Goal: Task Accomplishment & Management: Use online tool/utility

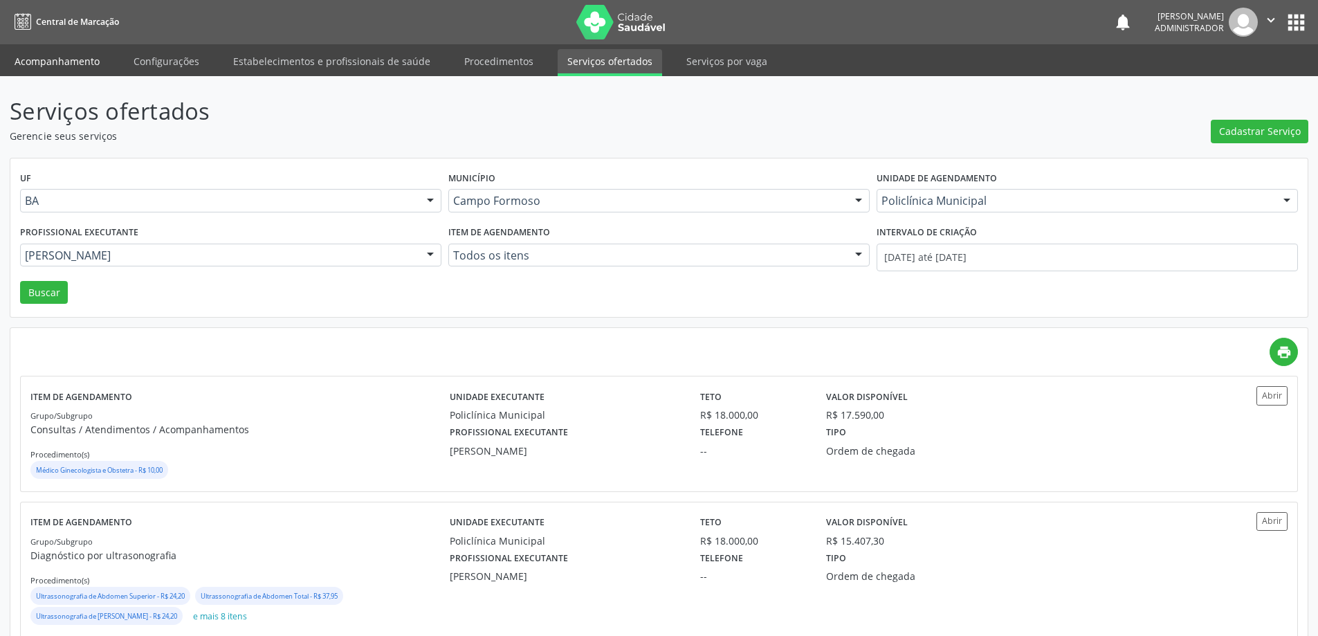
click at [76, 56] on link "Acompanhamento" at bounding box center [57, 61] width 104 height 24
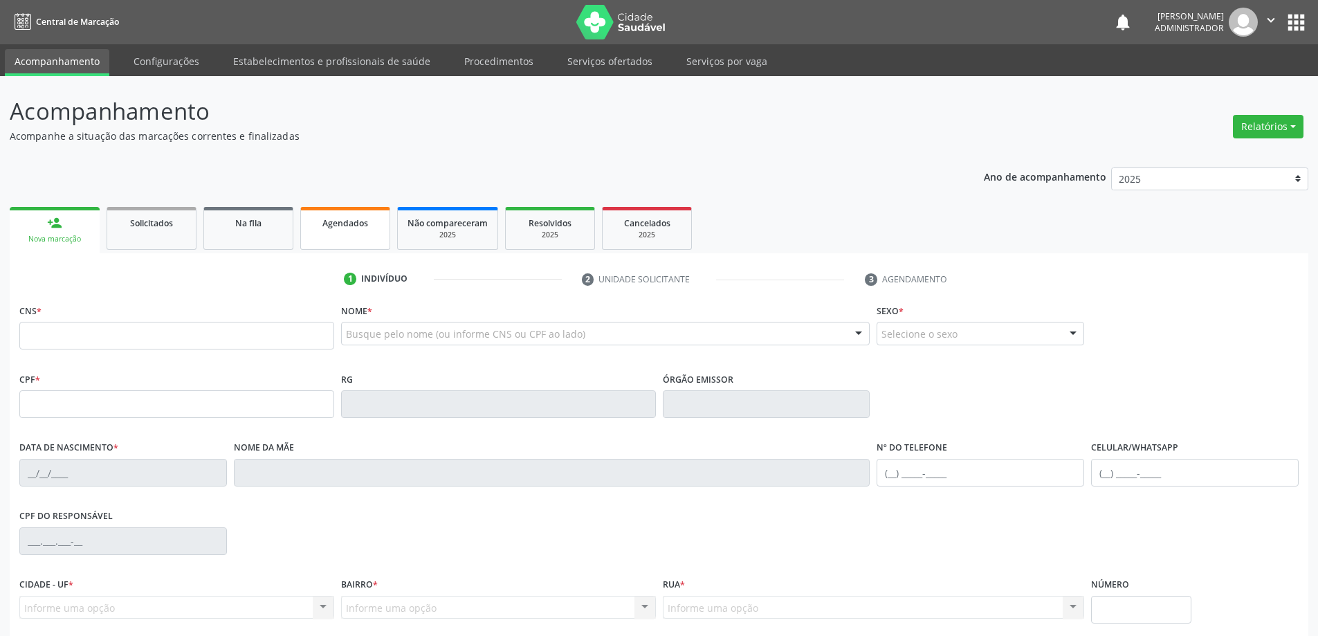
click at [357, 177] on div "Ano de acompanhamento 2025 2024 2023 person_add Nova marcação Solicitados Na fi…" at bounding box center [659, 449] width 1299 height 583
click at [347, 220] on span "Agendados" at bounding box center [345, 223] width 46 height 12
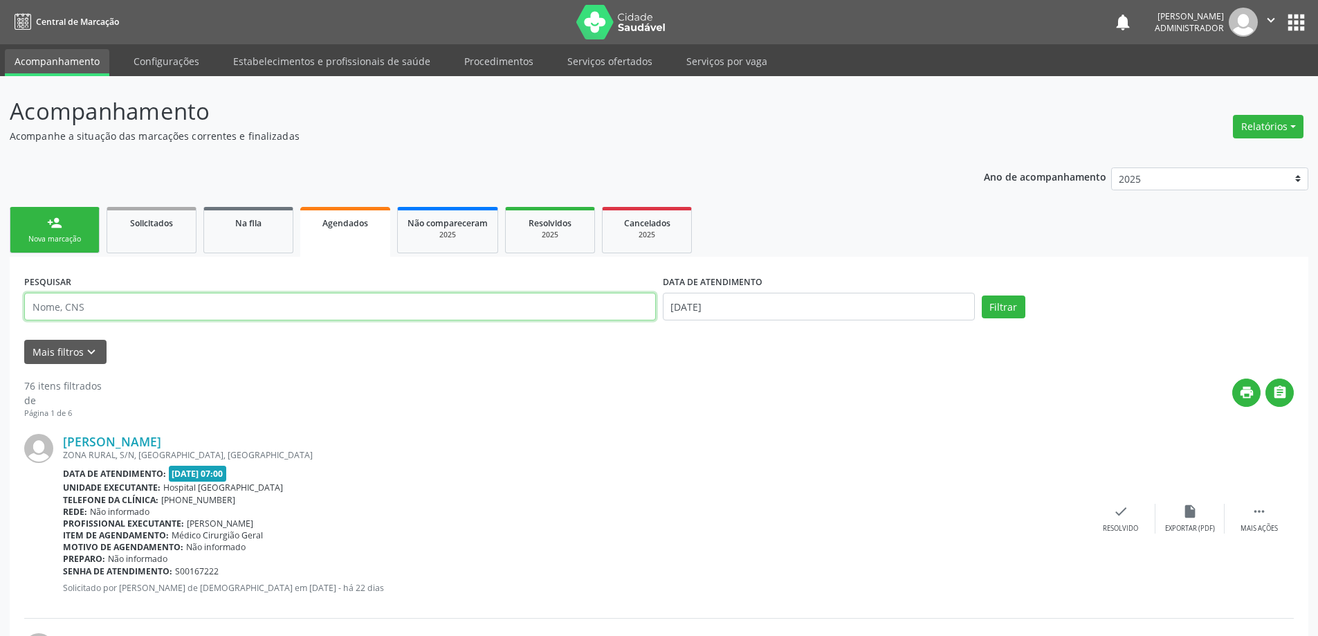
click at [197, 316] on input "text" at bounding box center [340, 307] width 632 height 28
type input "704706045623240"
click at [693, 309] on input "14/08/2025" at bounding box center [819, 307] width 312 height 28
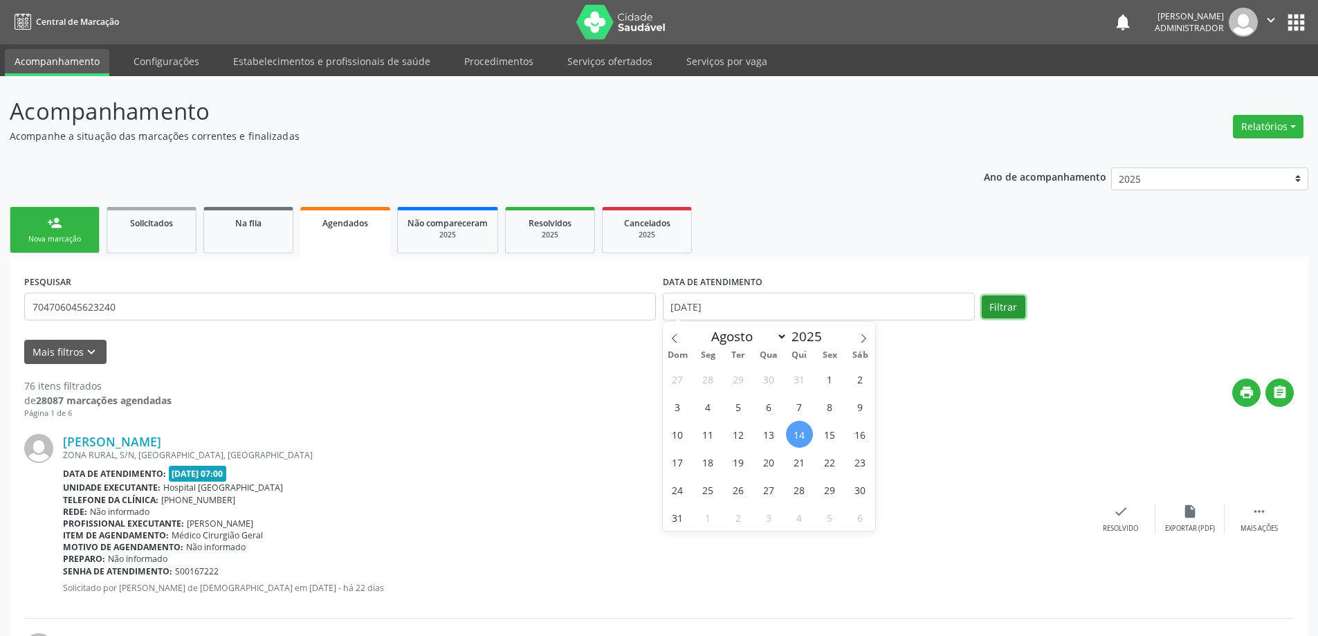
click at [994, 311] on button "Filtrar" at bounding box center [1004, 307] width 44 height 24
select select "7"
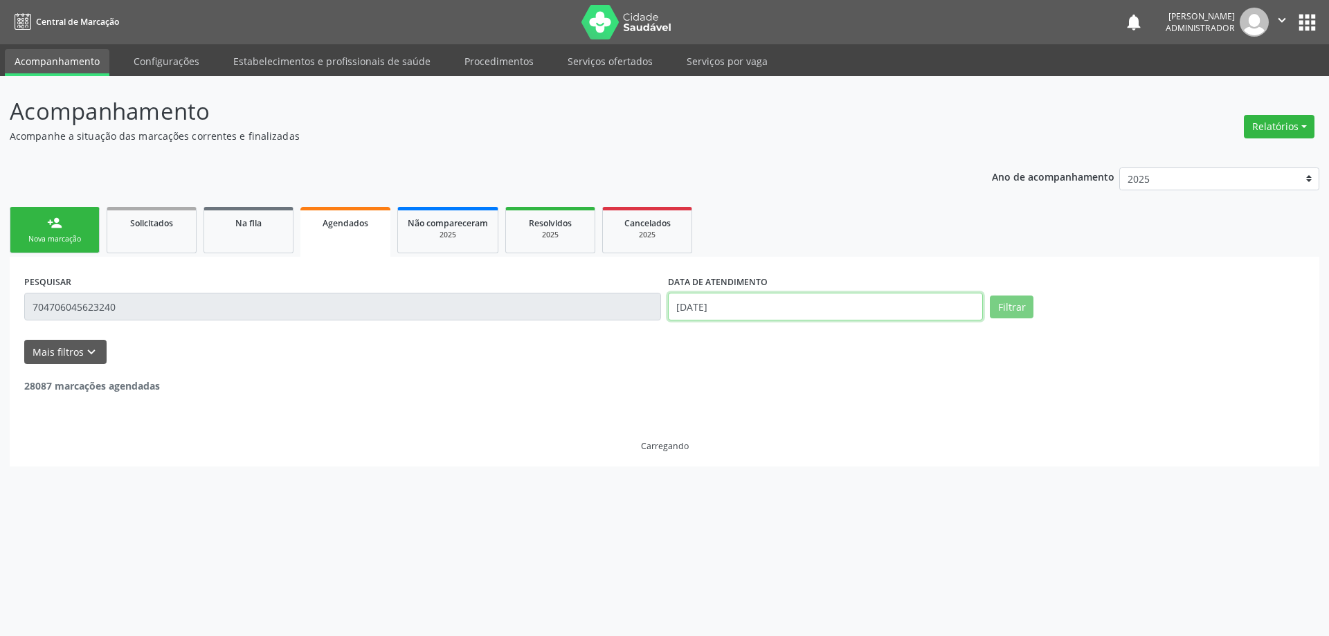
click at [737, 301] on input "14/08/2025" at bounding box center [825, 307] width 315 height 28
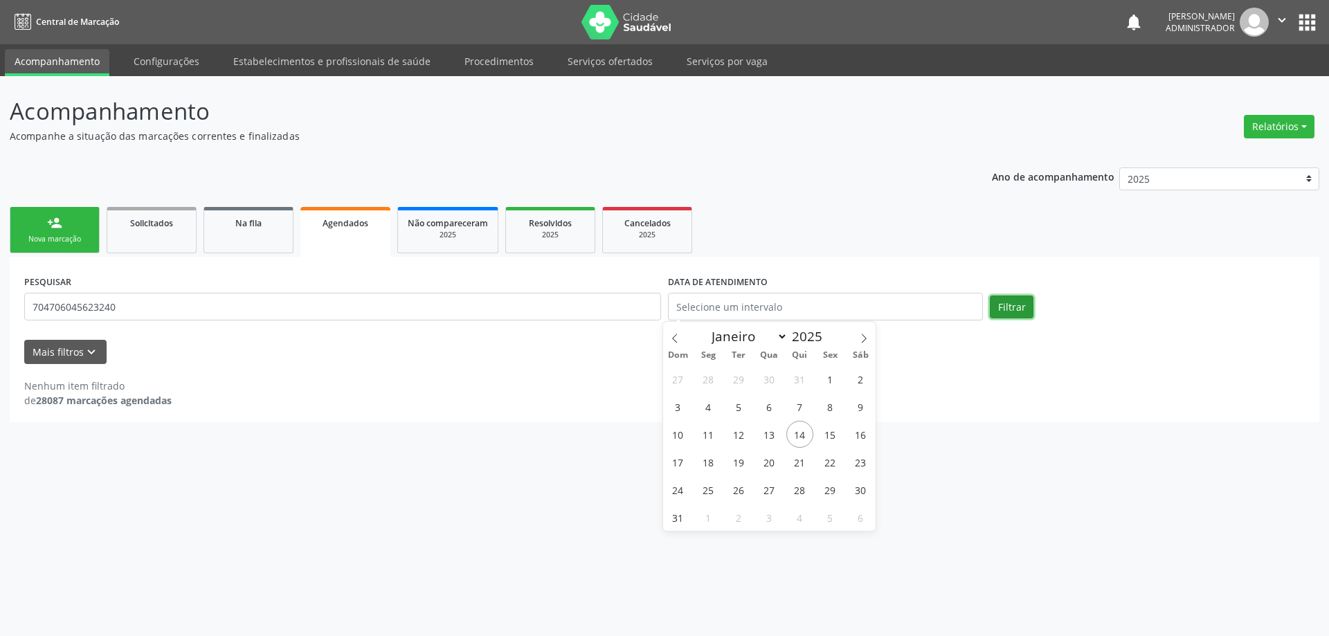
click at [999, 301] on button "Filtrar" at bounding box center [1012, 307] width 44 height 24
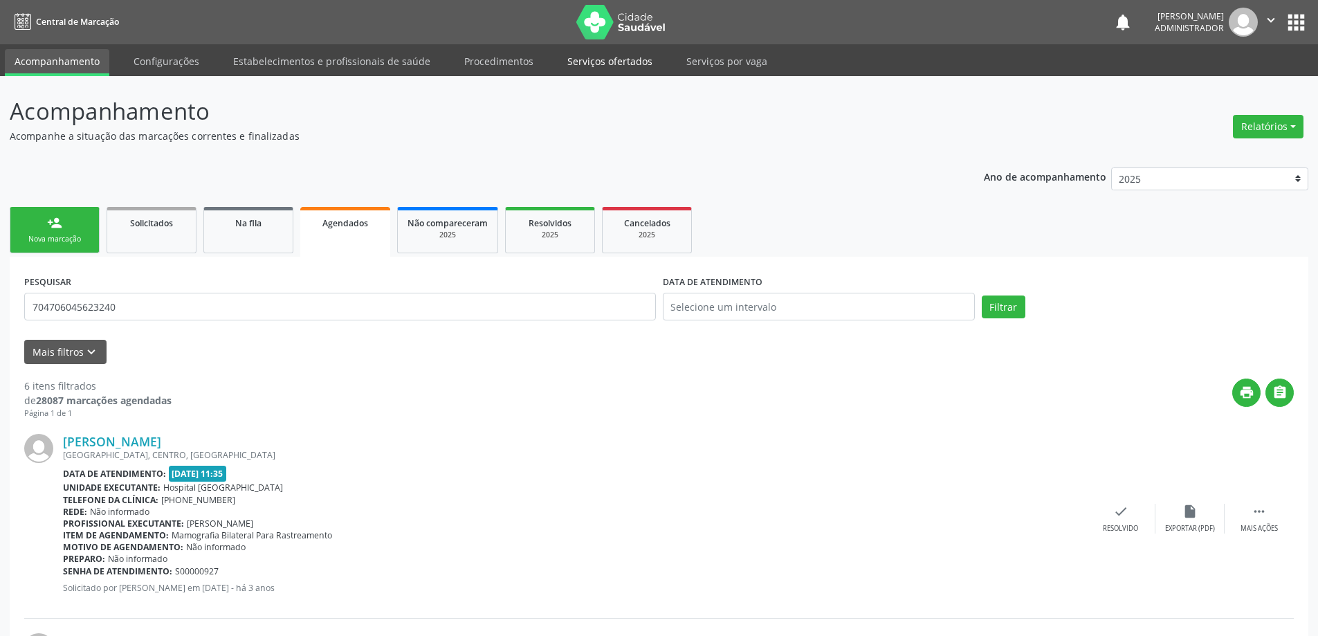
click at [577, 59] on link "Serviços ofertados" at bounding box center [610, 61] width 104 height 24
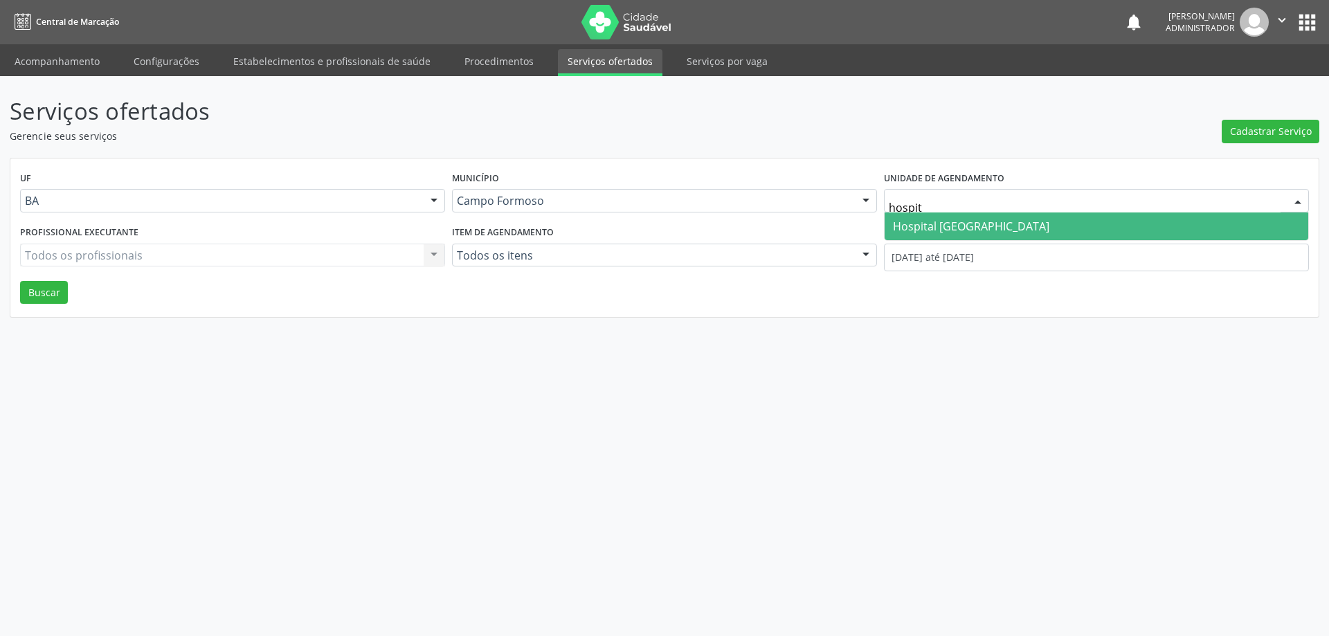
type input "hospita"
drag, startPoint x: 1035, startPoint y: 224, endPoint x: 1328, endPoint y: 345, distance: 316.8
click at [1036, 224] on span "Hospital Sao Francisco" at bounding box center [1095, 226] width 423 height 28
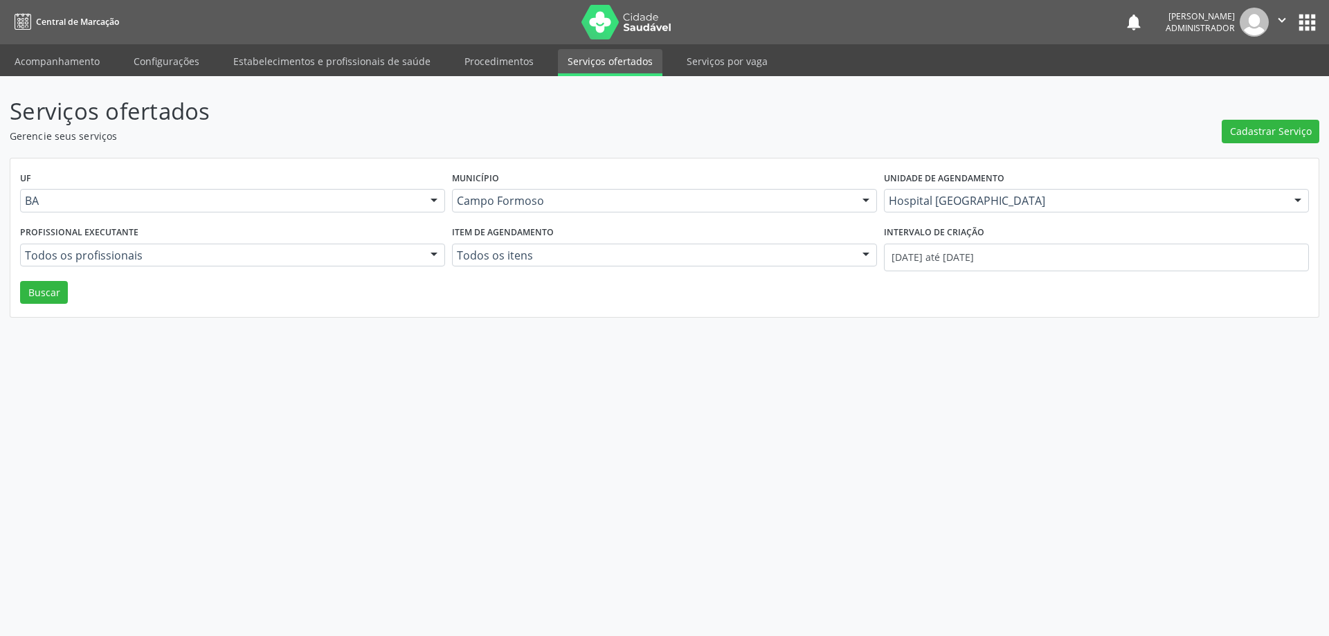
click at [430, 255] on div at bounding box center [433, 256] width 21 height 24
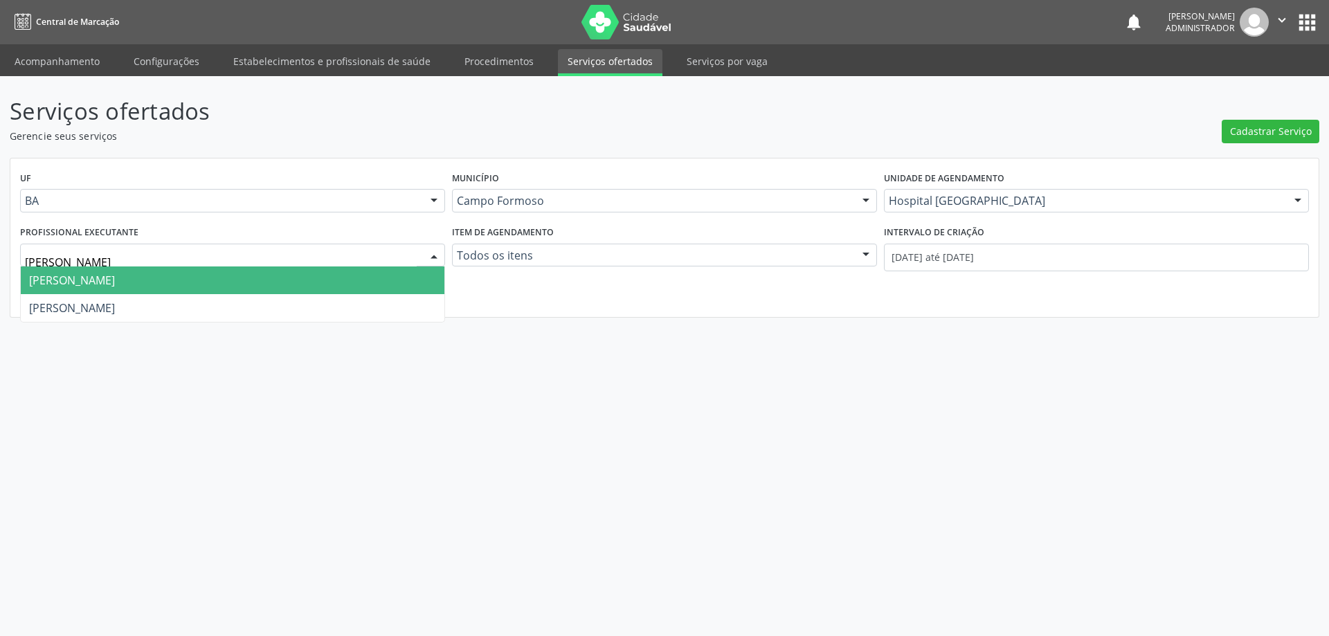
type input "joel"
click at [259, 284] on span "Joel da Rocha Almeida" at bounding box center [232, 280] width 423 height 28
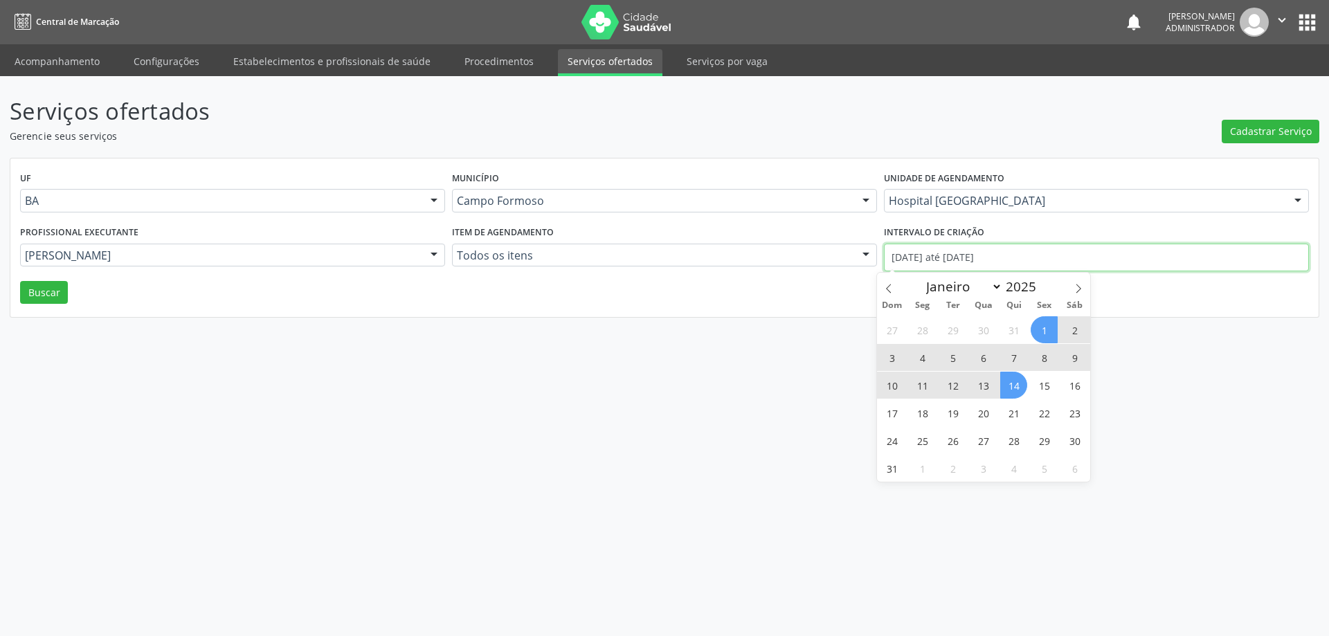
drag, startPoint x: 915, startPoint y: 254, endPoint x: 900, endPoint y: 258, distance: 16.4
click at [915, 253] on input "01/08/2025 até 14/08/2025" at bounding box center [1096, 258] width 425 height 28
click at [891, 289] on icon at bounding box center [889, 289] width 10 height 10
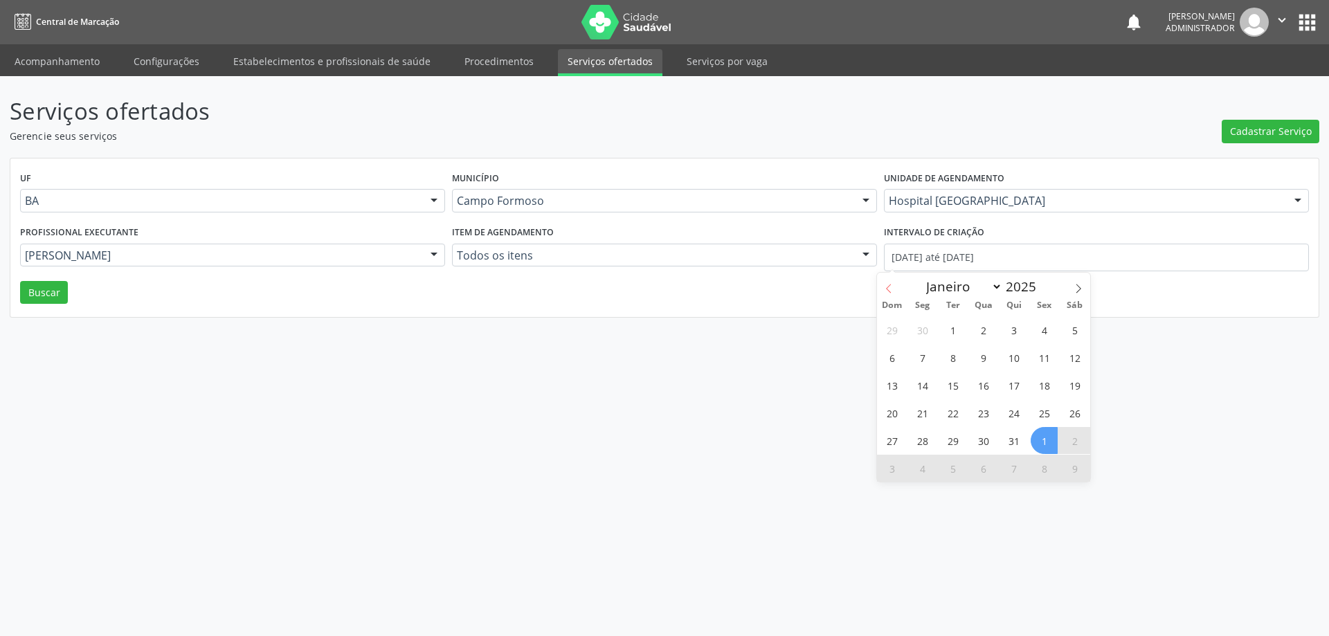
select select "6"
click at [953, 334] on span "1" at bounding box center [952, 329] width 27 height 27
type input "01/07/2025"
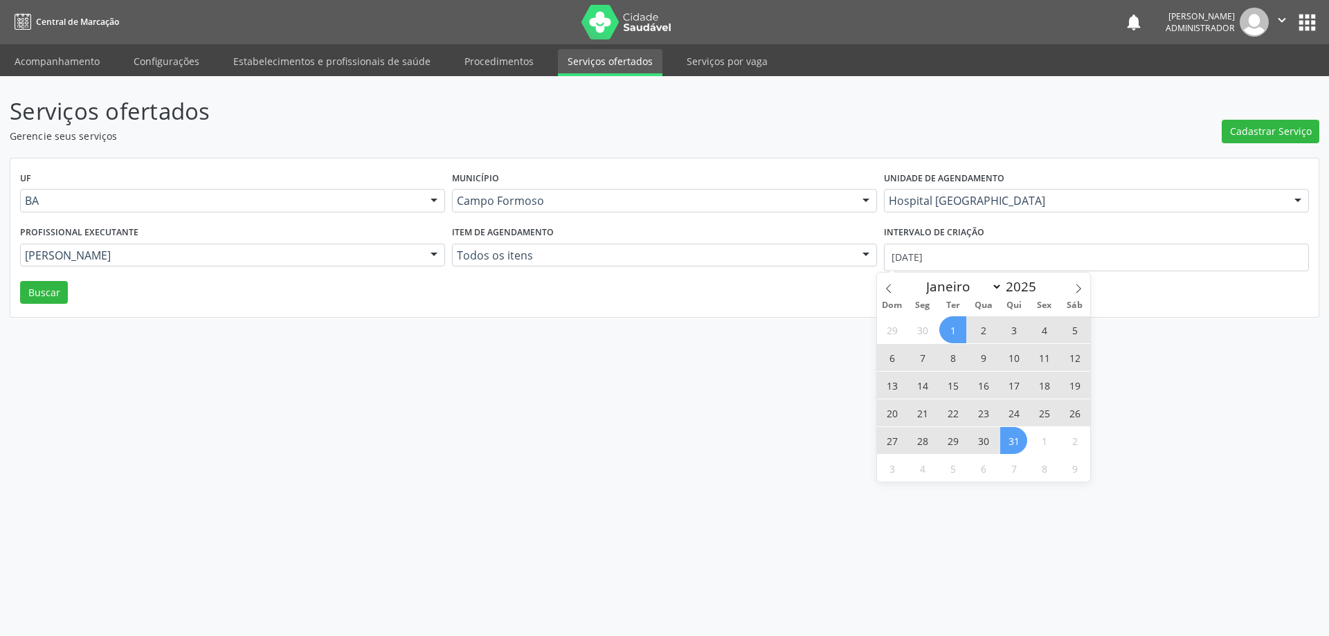
click at [1013, 440] on span "31" at bounding box center [1013, 440] width 27 height 27
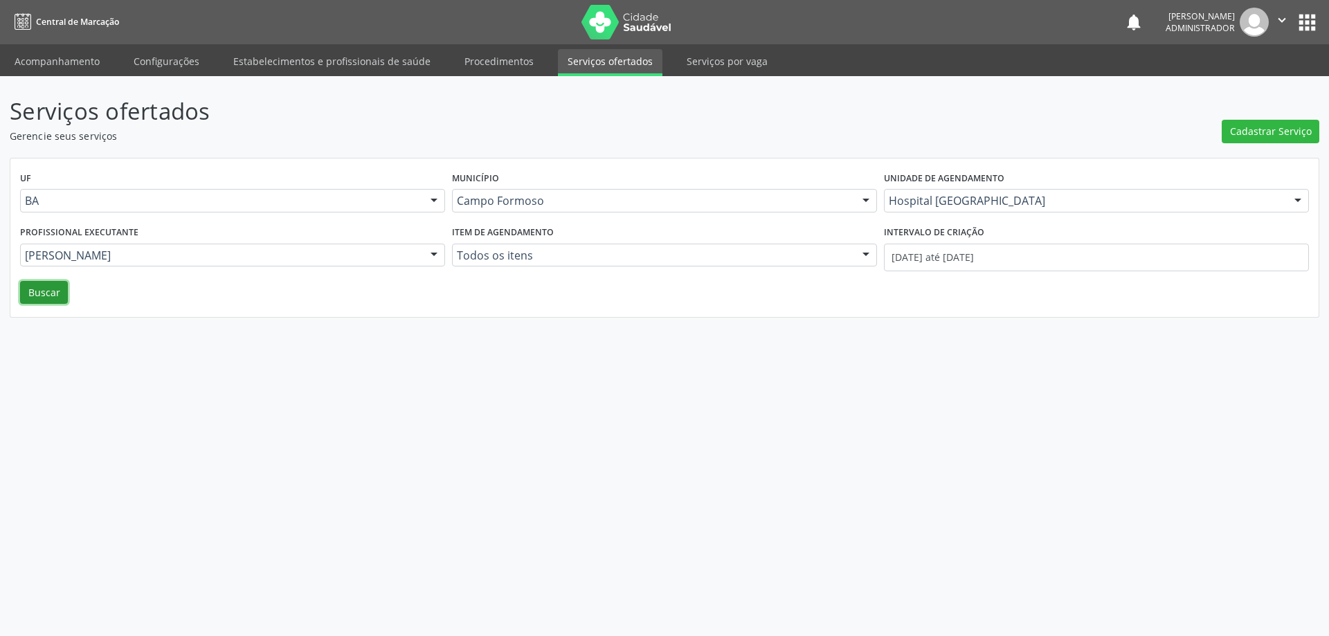
click at [44, 288] on button "Buscar" at bounding box center [44, 293] width 48 height 24
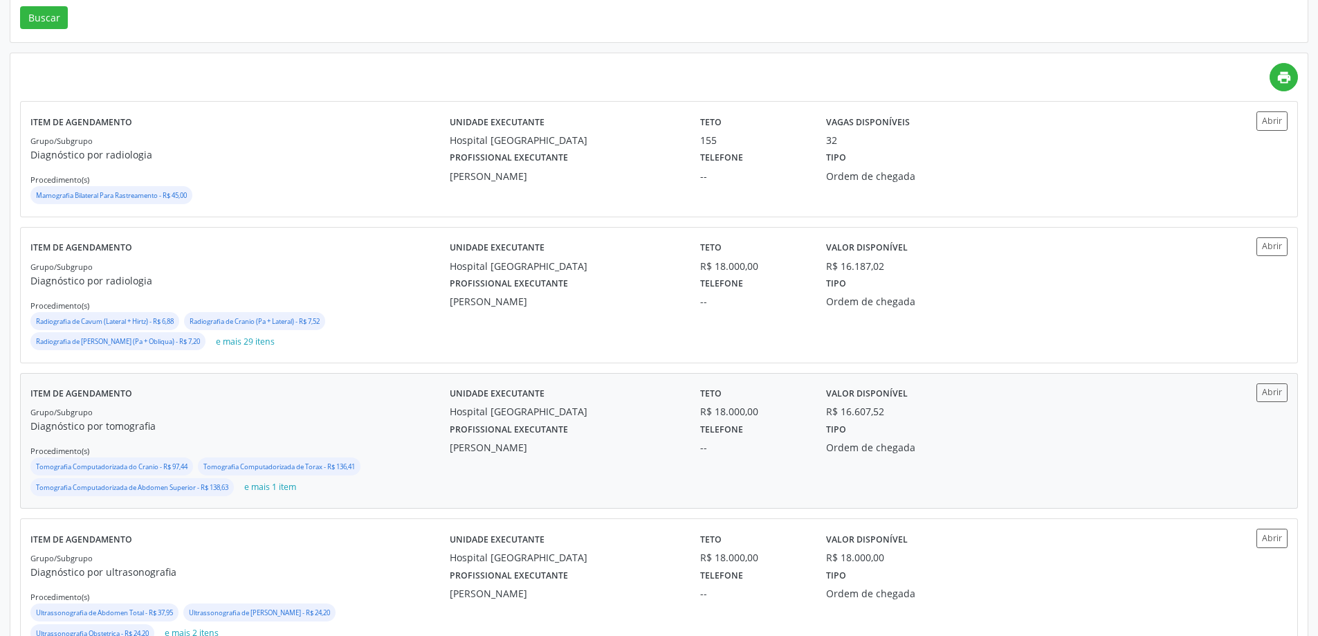
scroll to position [277, 0]
click at [1265, 390] on button "Abrir" at bounding box center [1272, 390] width 31 height 19
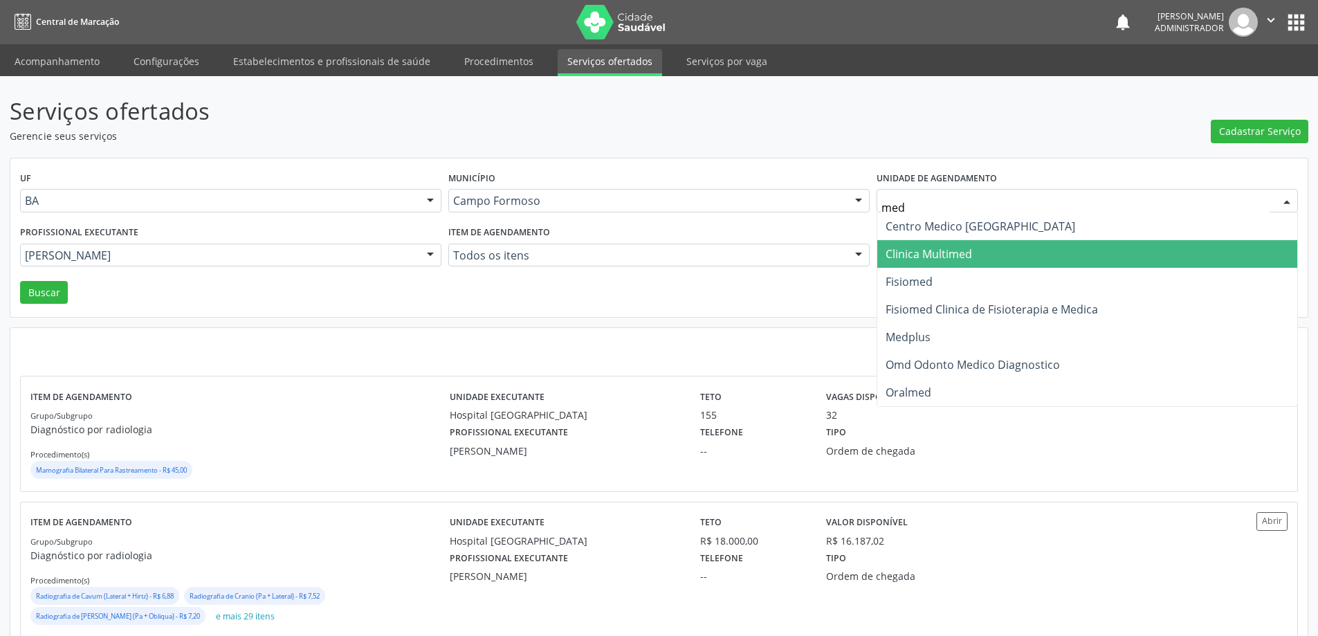
type input "medp"
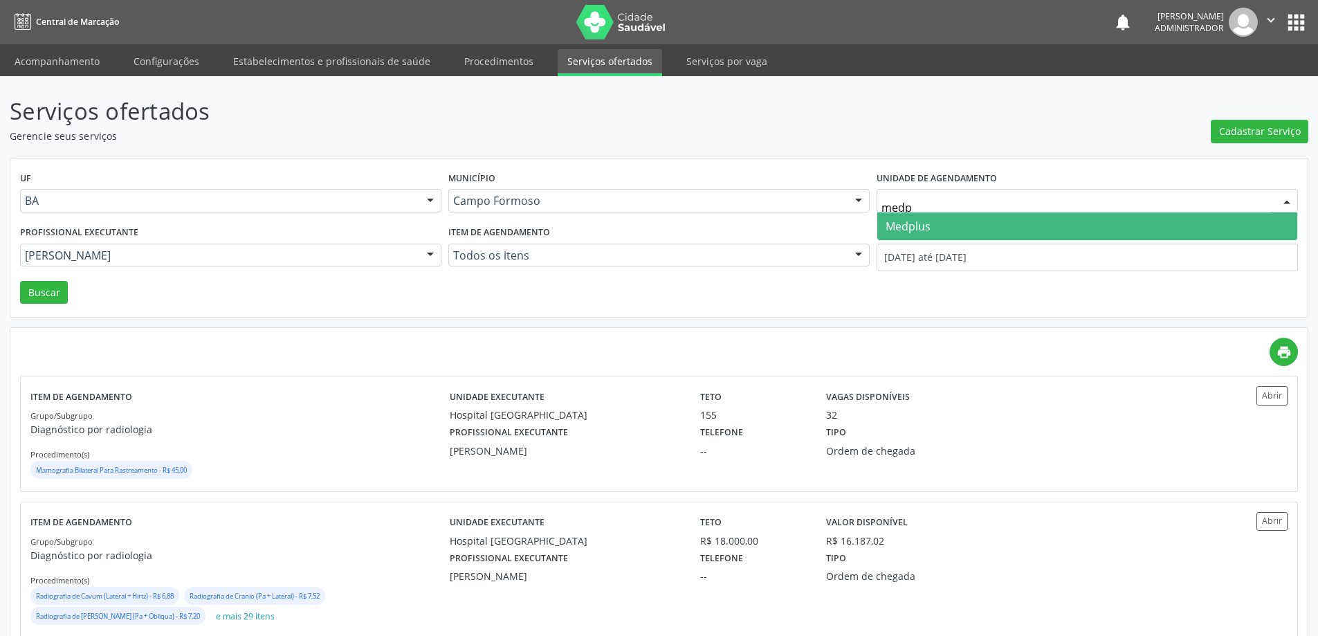
click at [909, 219] on span "Medplus" at bounding box center [908, 226] width 45 height 15
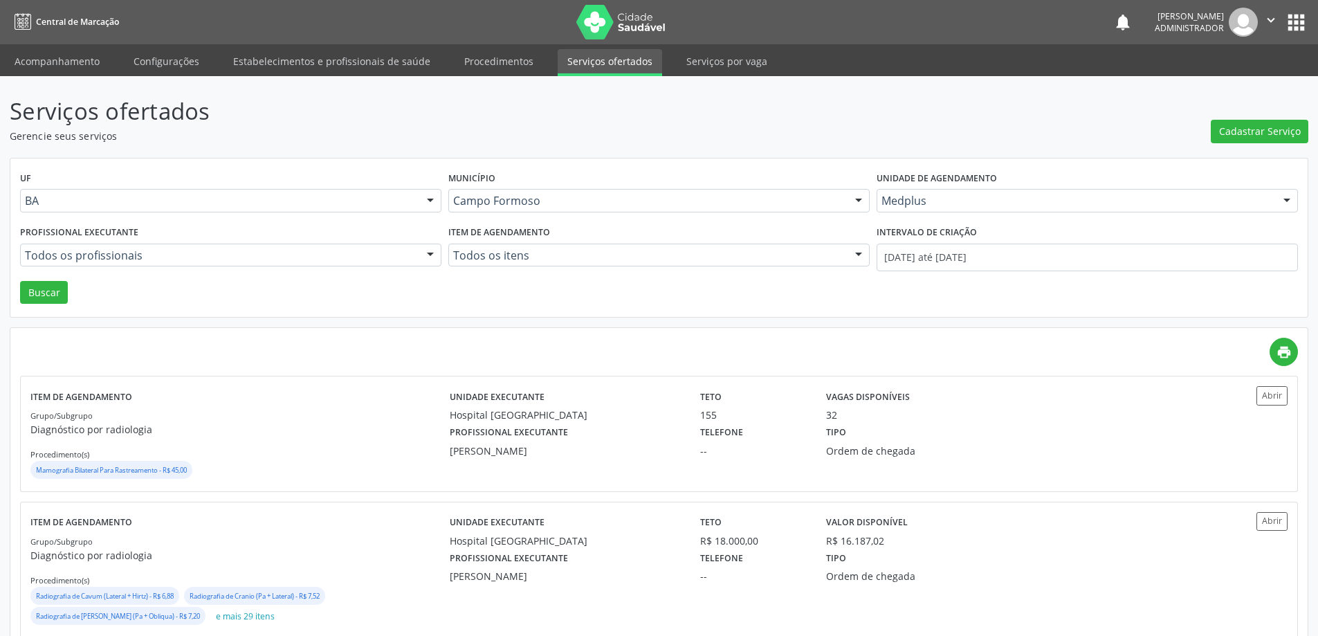
click at [425, 253] on div at bounding box center [430, 256] width 21 height 24
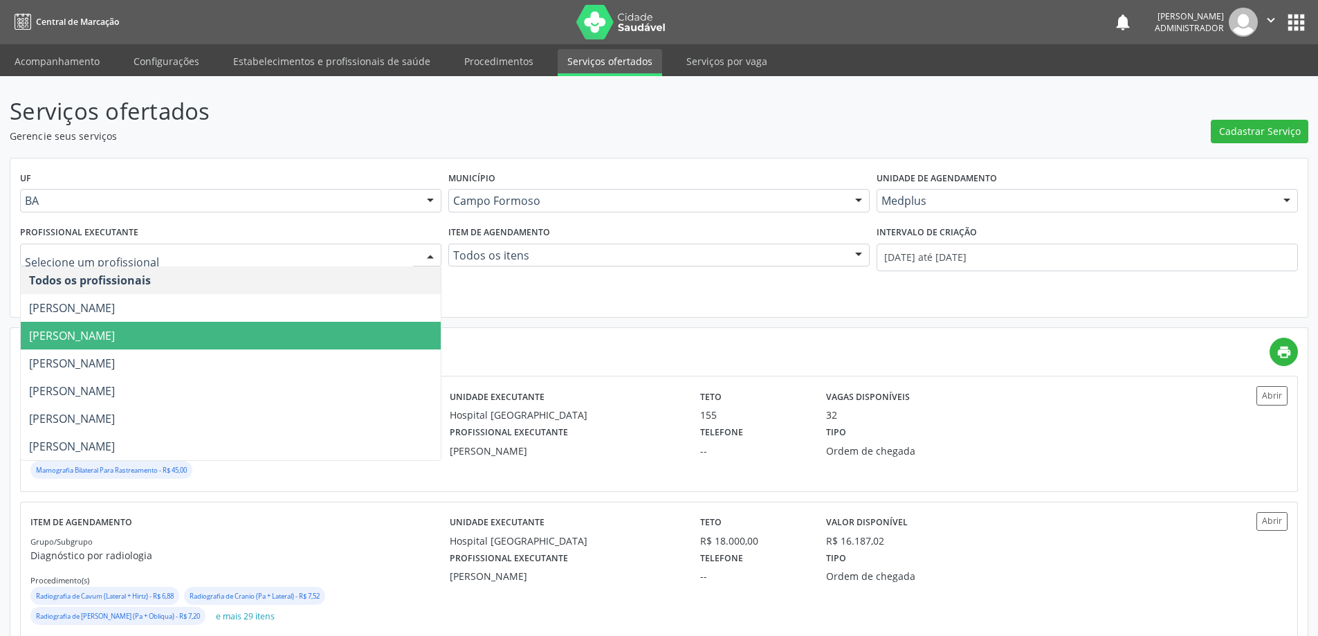
click at [383, 331] on span "[PERSON_NAME] Peralva [PERSON_NAME]" at bounding box center [231, 336] width 420 height 28
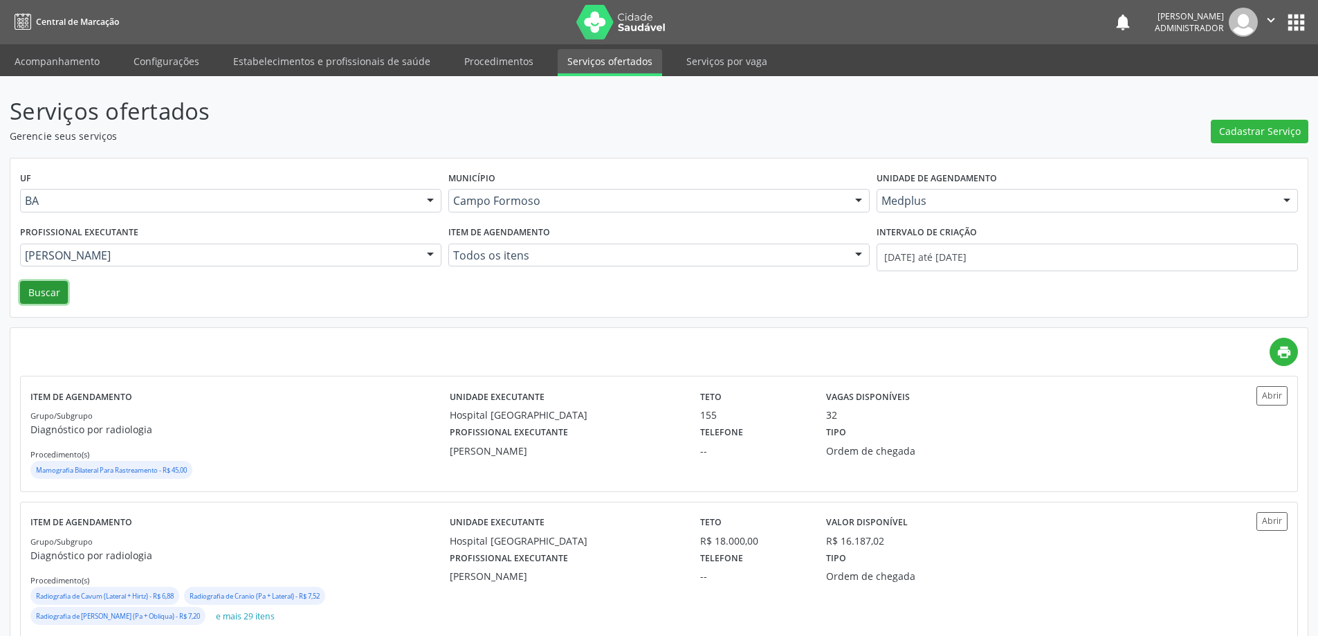
click at [62, 291] on button "Buscar" at bounding box center [44, 293] width 48 height 24
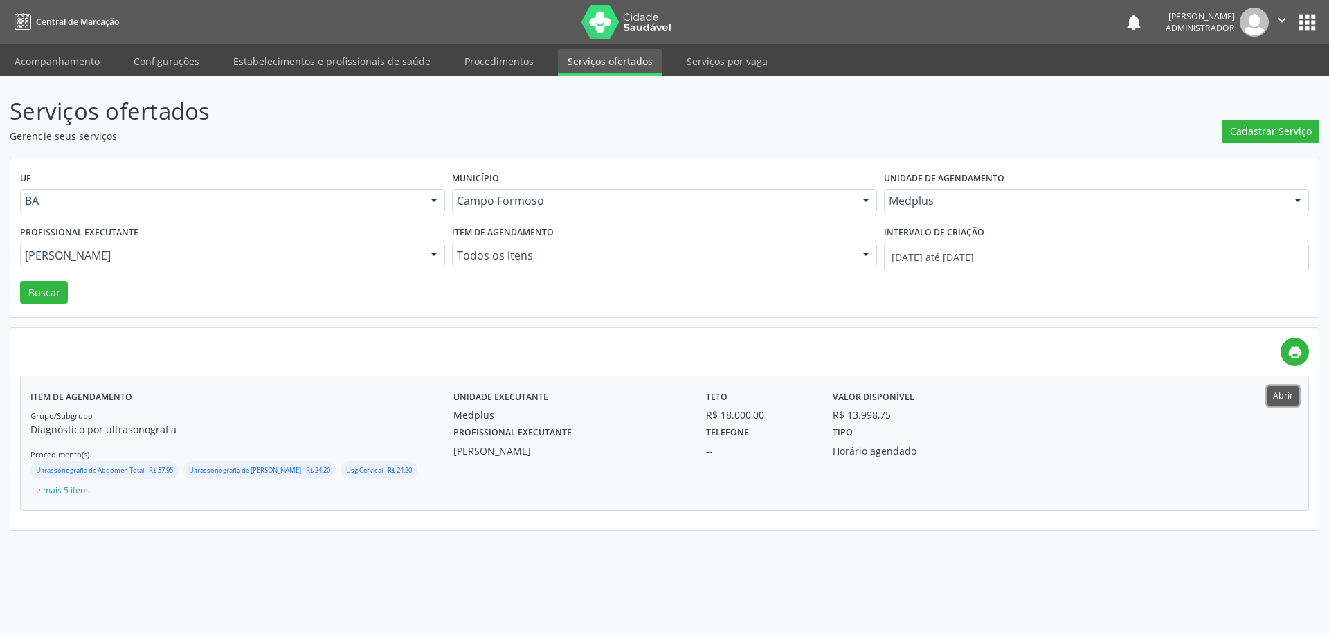
click at [1277, 394] on button "Abrir" at bounding box center [1282, 395] width 31 height 19
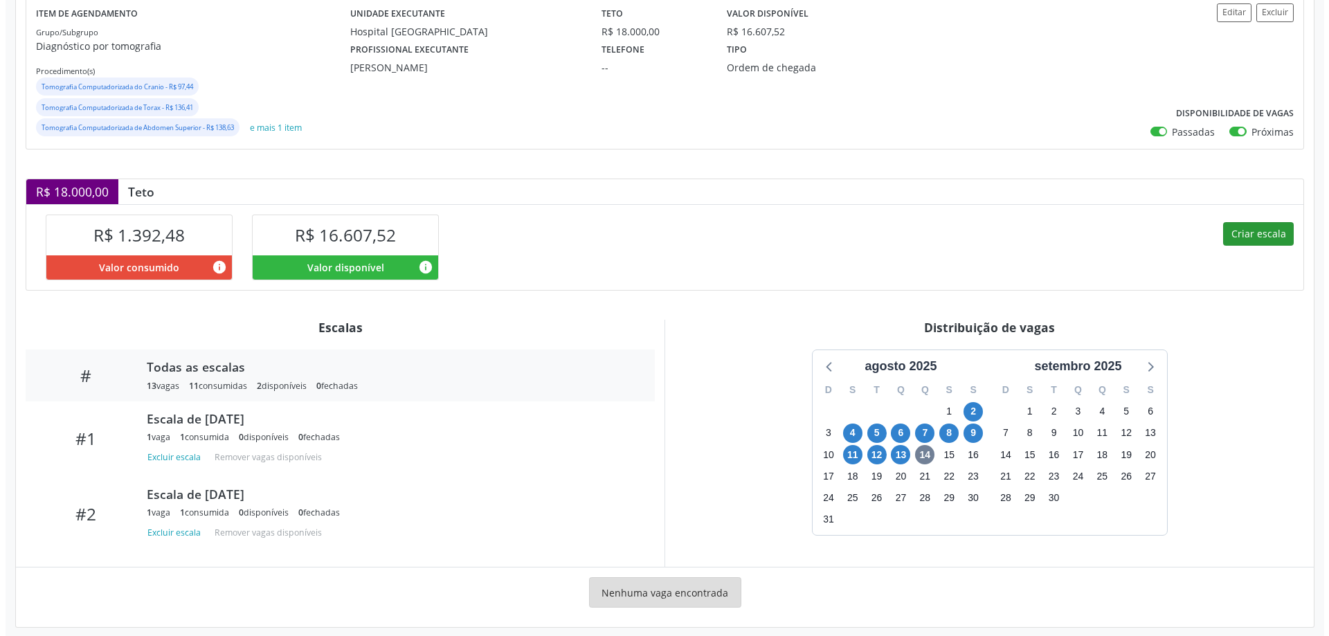
scroll to position [186, 0]
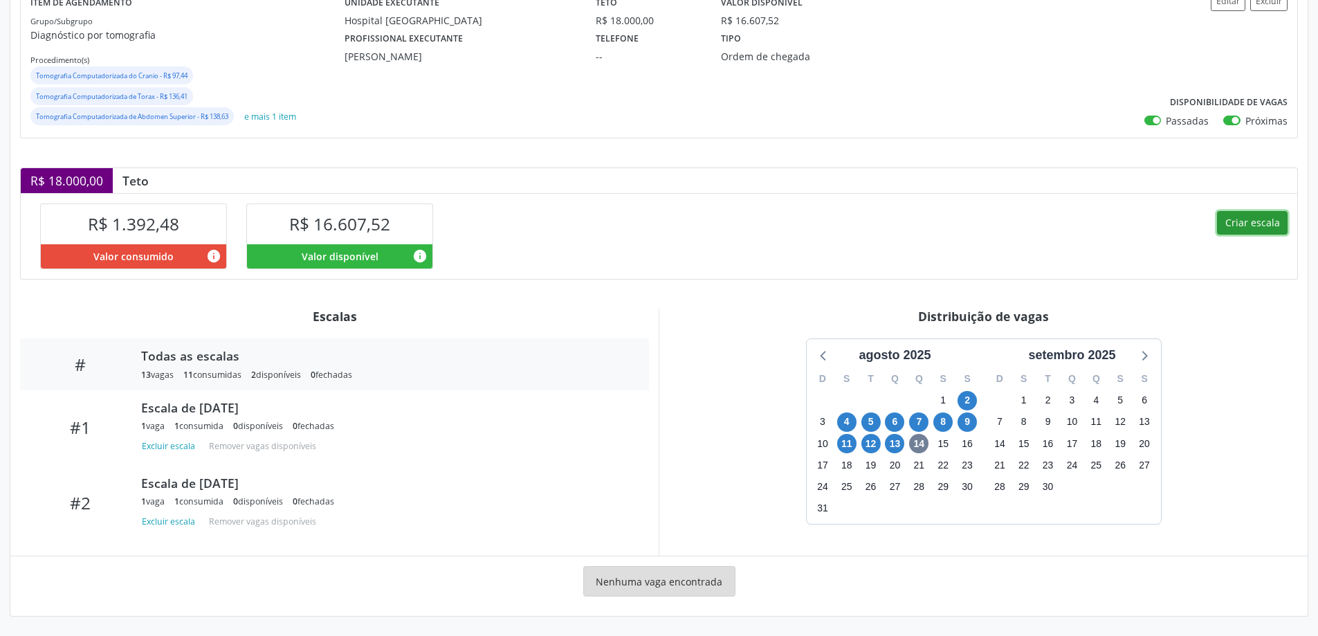
click at [1242, 215] on button "Criar escala" at bounding box center [1252, 223] width 71 height 24
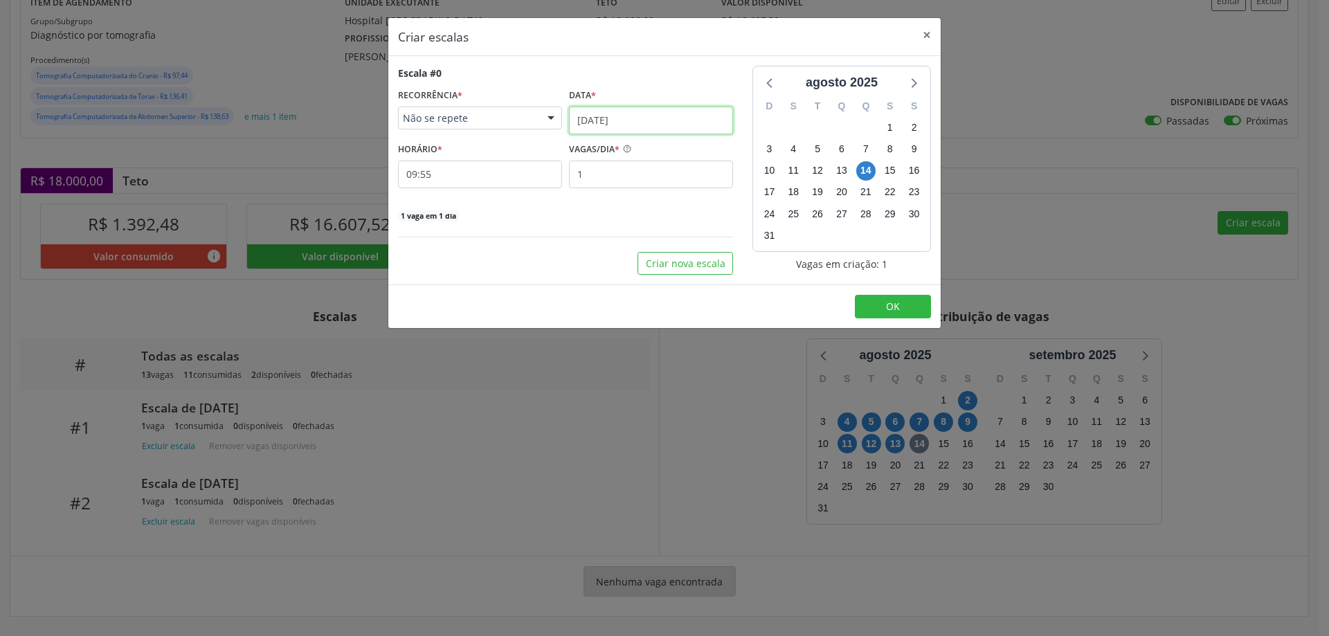
click at [629, 114] on input "14/08/2025" at bounding box center [651, 121] width 164 height 28
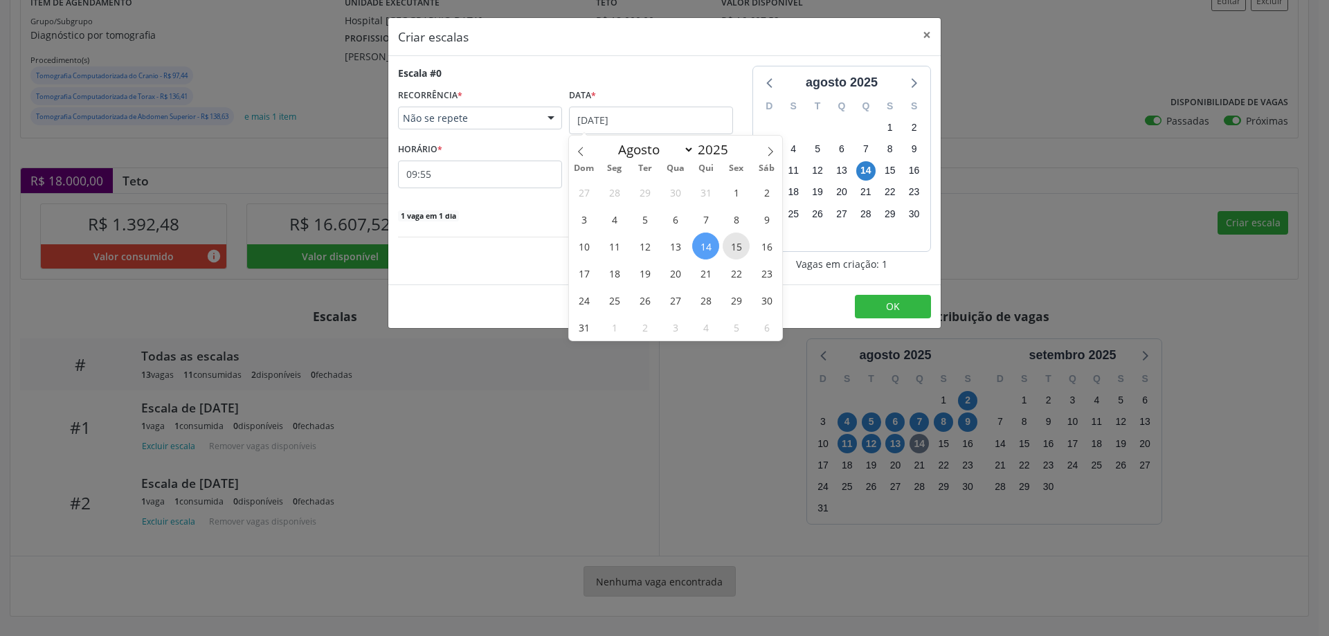
click at [737, 248] on span "15" at bounding box center [735, 246] width 27 height 27
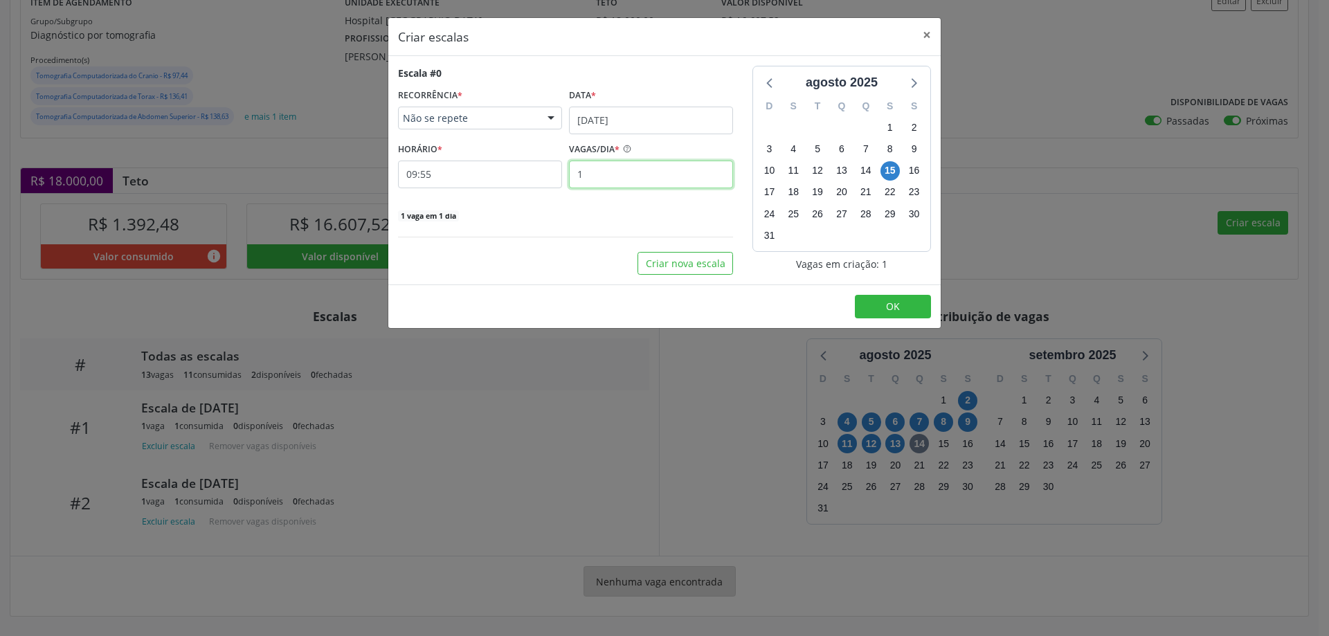
click at [599, 174] on input "1" at bounding box center [651, 175] width 164 height 28
type input "3"
click at [497, 174] on input "09:55" at bounding box center [480, 175] width 164 height 28
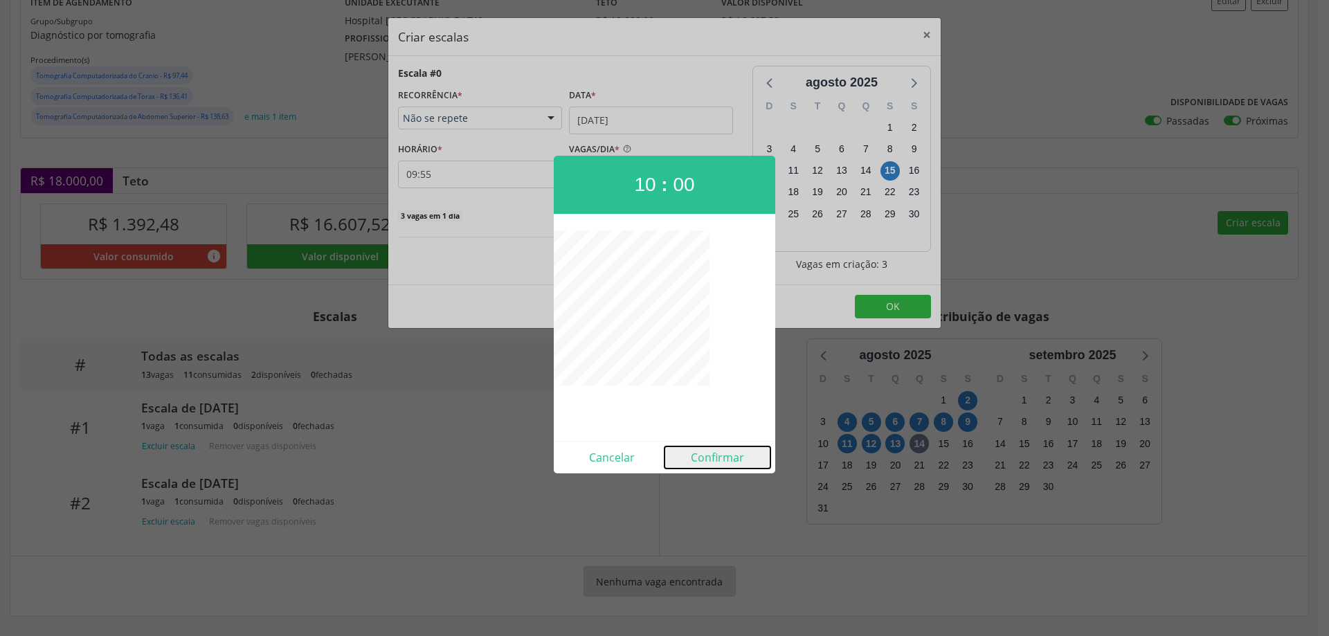
click at [710, 454] on button "Confirmar" at bounding box center [717, 457] width 106 height 22
type input "10:00"
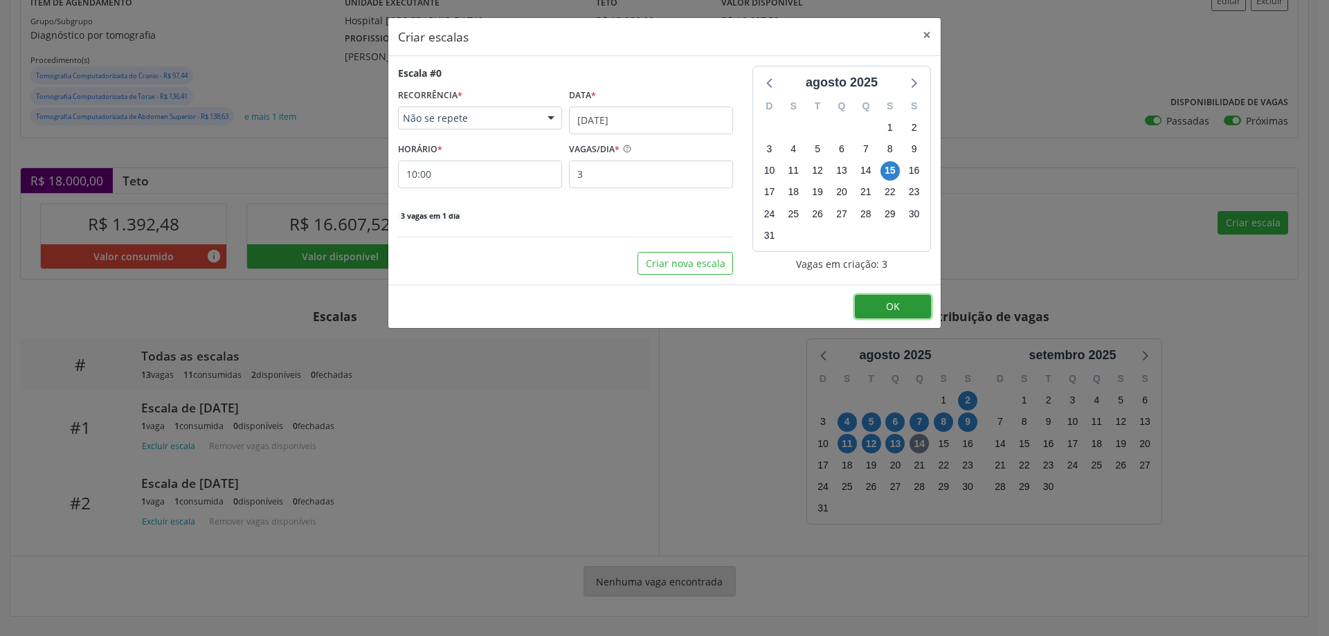
click at [883, 302] on button "OK" at bounding box center [893, 307] width 76 height 24
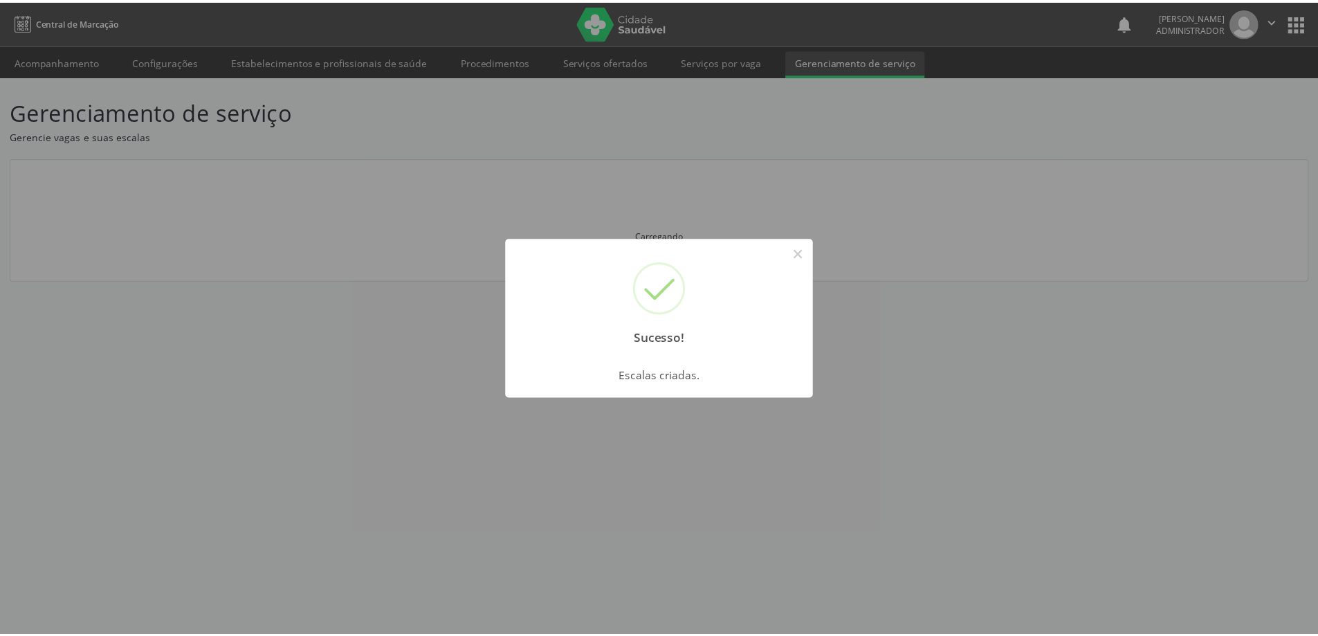
scroll to position [0, 0]
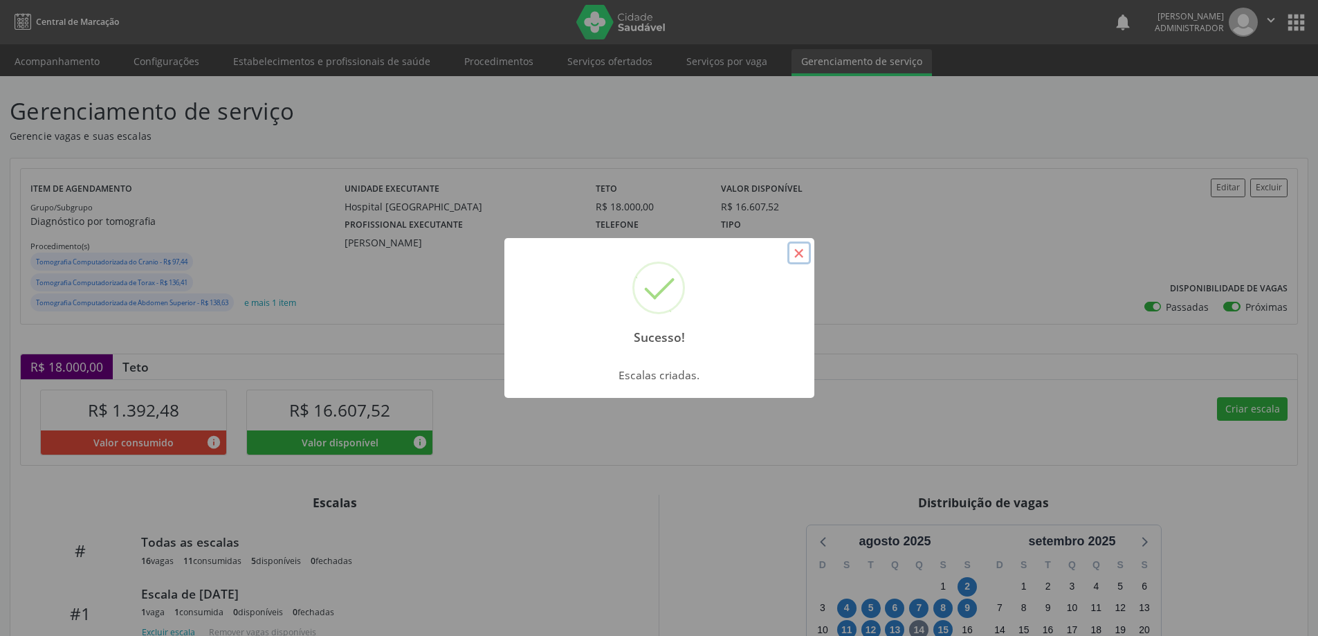
click at [801, 261] on button "×" at bounding box center [799, 254] width 24 height 24
